Goal: Answer question/provide support: Share knowledge or assist other users

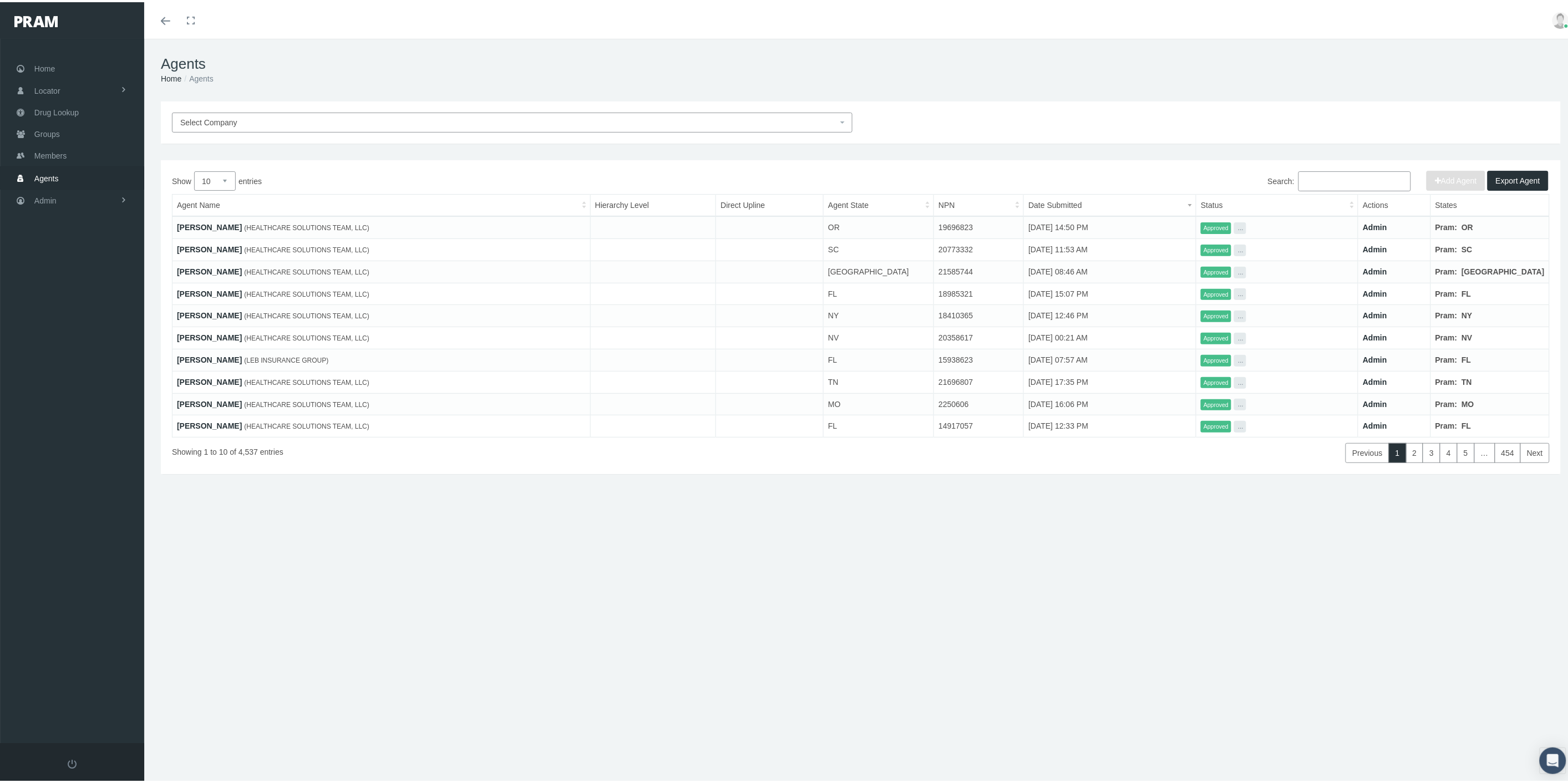
click at [1337, 183] on input "Search:" at bounding box center [1354, 179] width 113 height 20
paste input ""[EMAIL_ADDRESS][DOMAIN_NAME]" <[EMAIL_ADDRESS][DOMAIN_NAME]>"
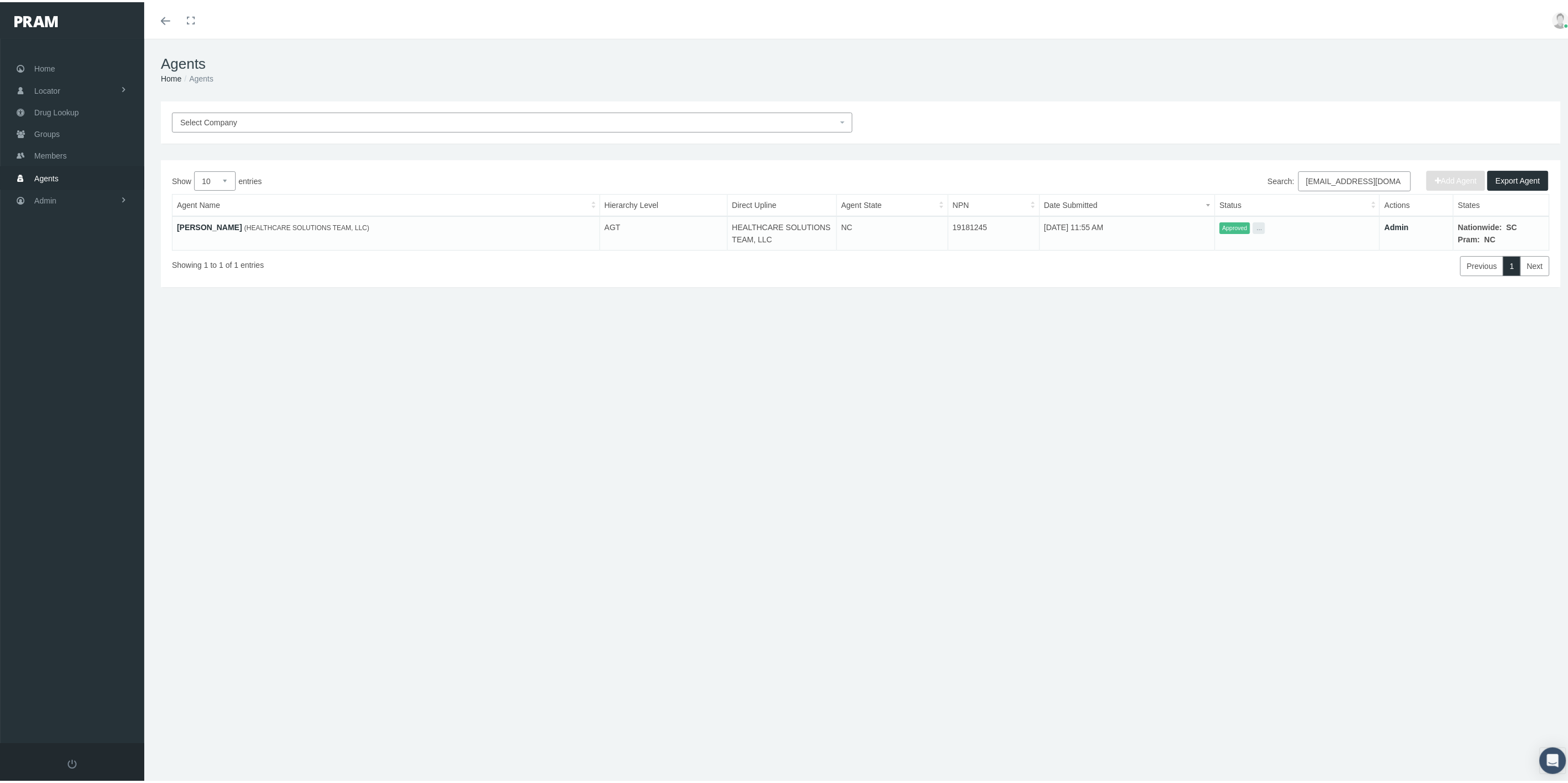
type input "[EMAIL_ADDRESS][DOMAIN_NAME]"
click at [214, 224] on link "[PERSON_NAME]" at bounding box center [209, 224] width 65 height 9
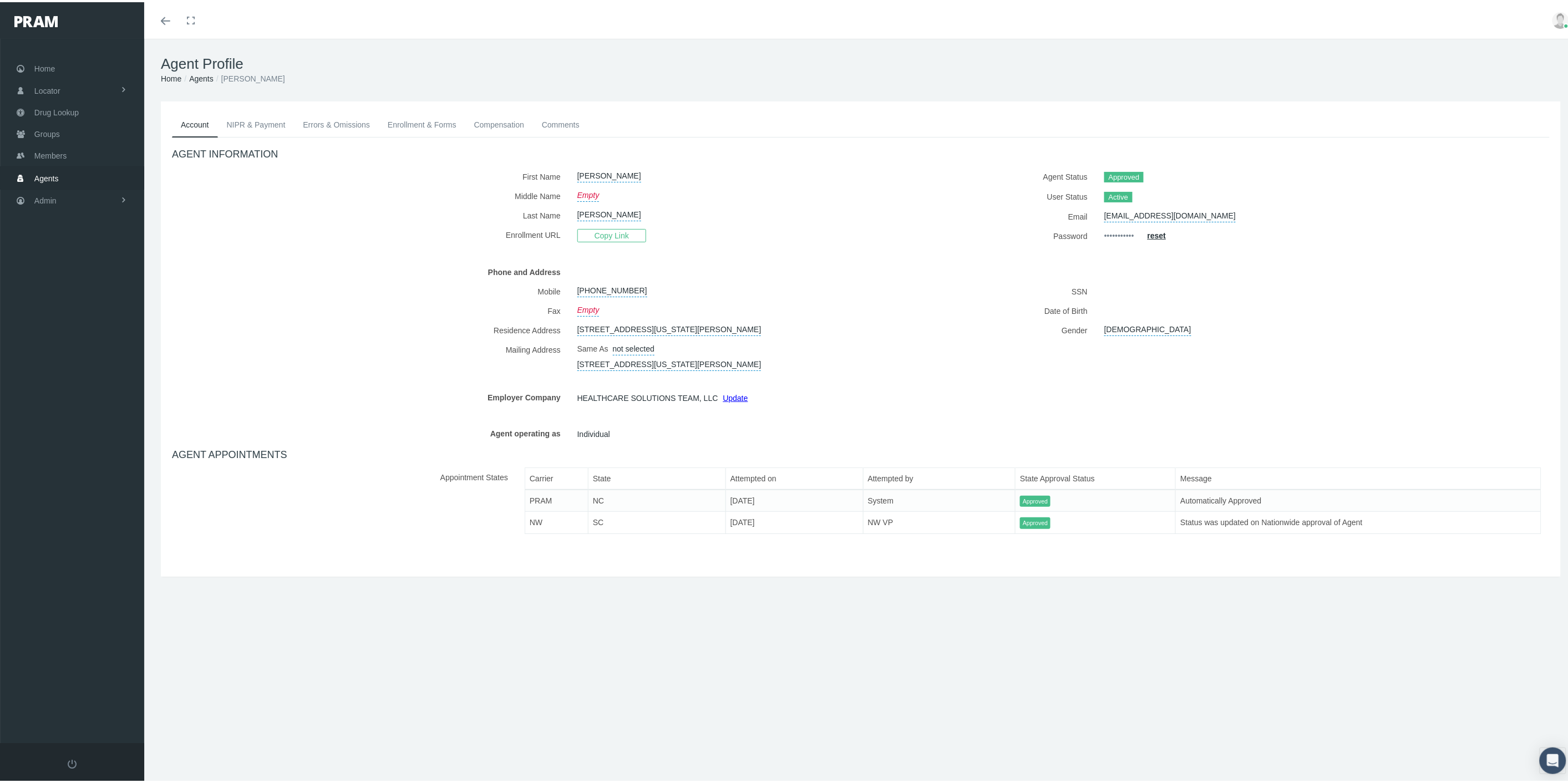
click at [564, 123] on link "Comments" at bounding box center [560, 123] width 55 height 25
